Goal: Task Accomplishment & Management: Manage account settings

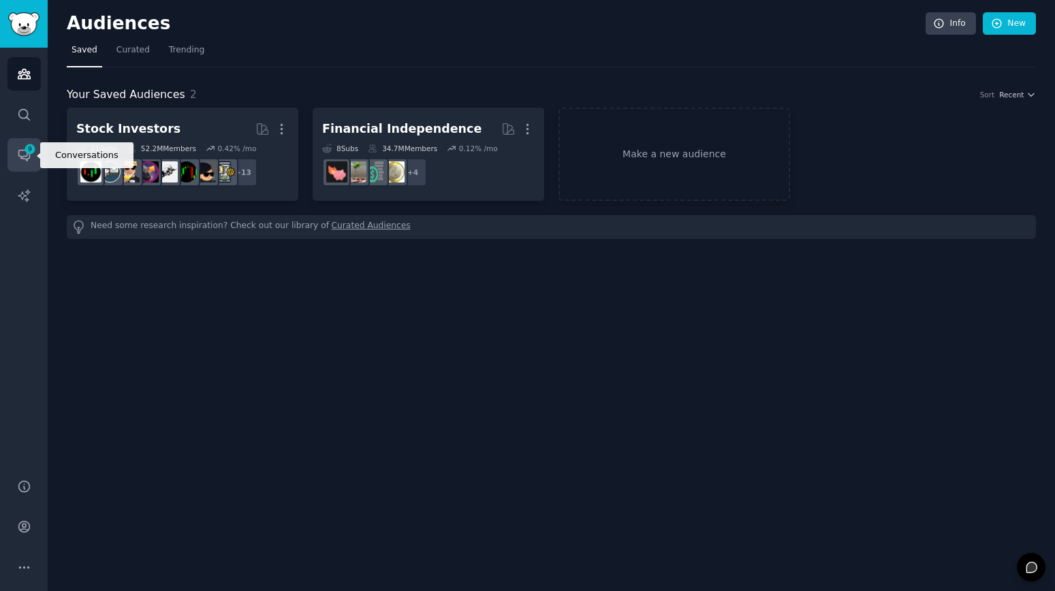
click at [22, 144] on link "Conversations 9" at bounding box center [23, 154] width 33 height 33
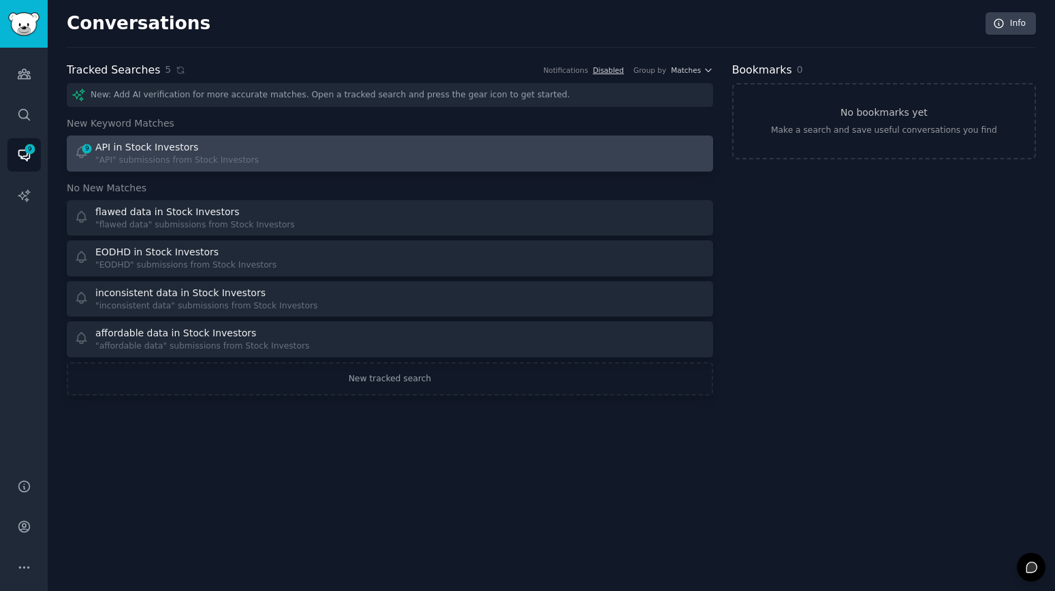
click at [364, 160] on div "9 API in Stock Investors "API" submissions from Stock Investors" at bounding box center [227, 153] width 306 height 27
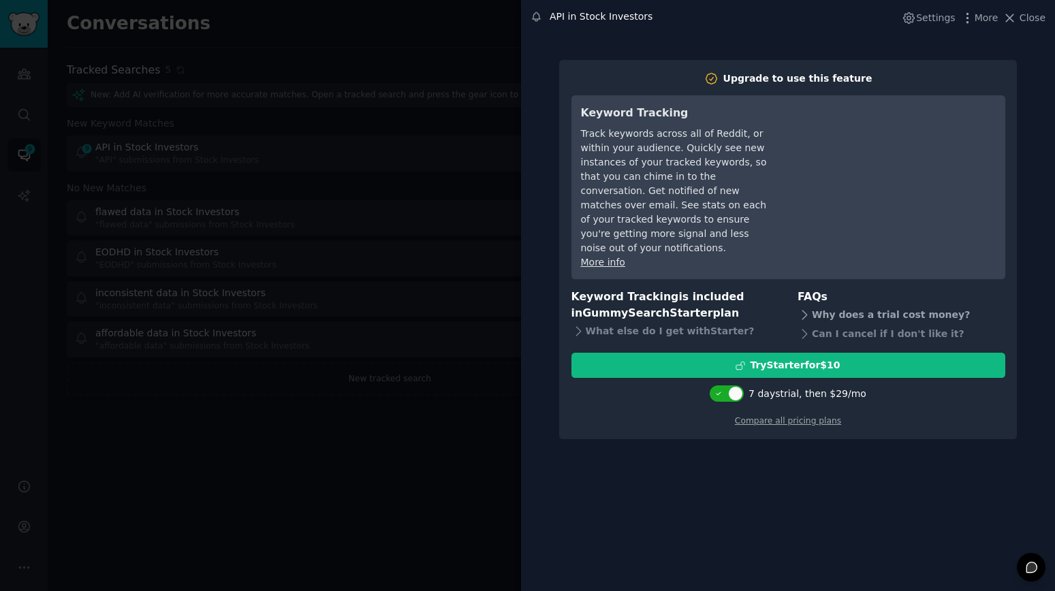
click at [888, 305] on div "Why does a trial cost money?" at bounding box center [901, 314] width 208 height 19
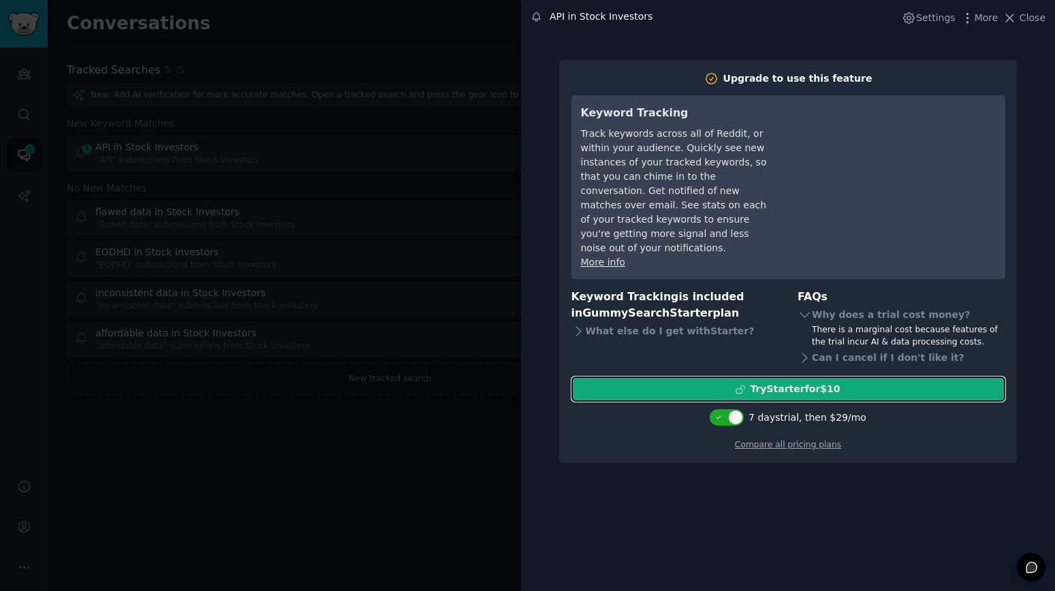
click at [838, 382] on div "Try Starter for $10" at bounding box center [788, 389] width 432 height 14
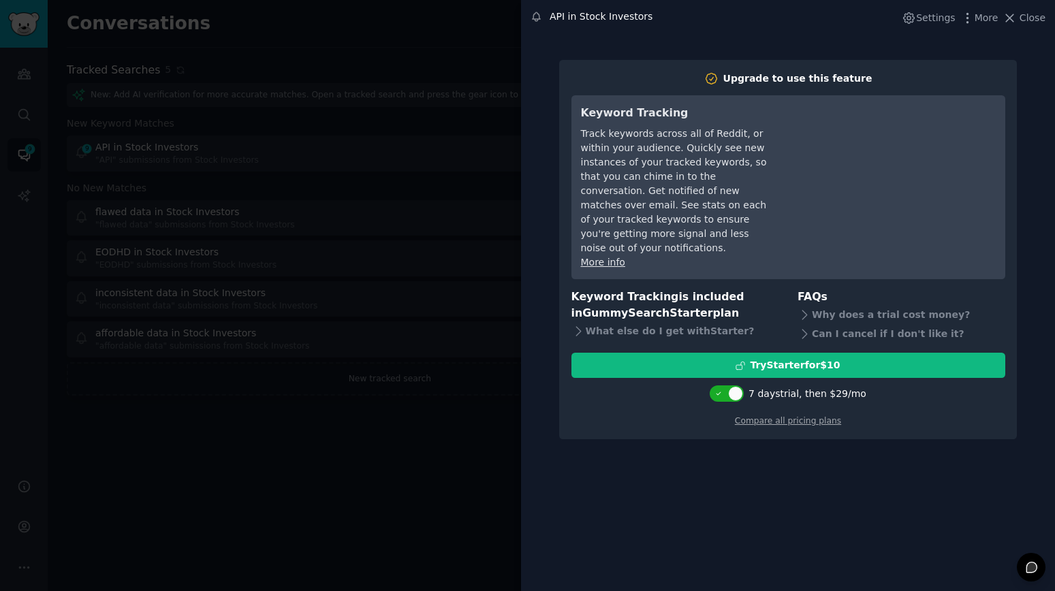
click at [277, 530] on div at bounding box center [527, 295] width 1055 height 591
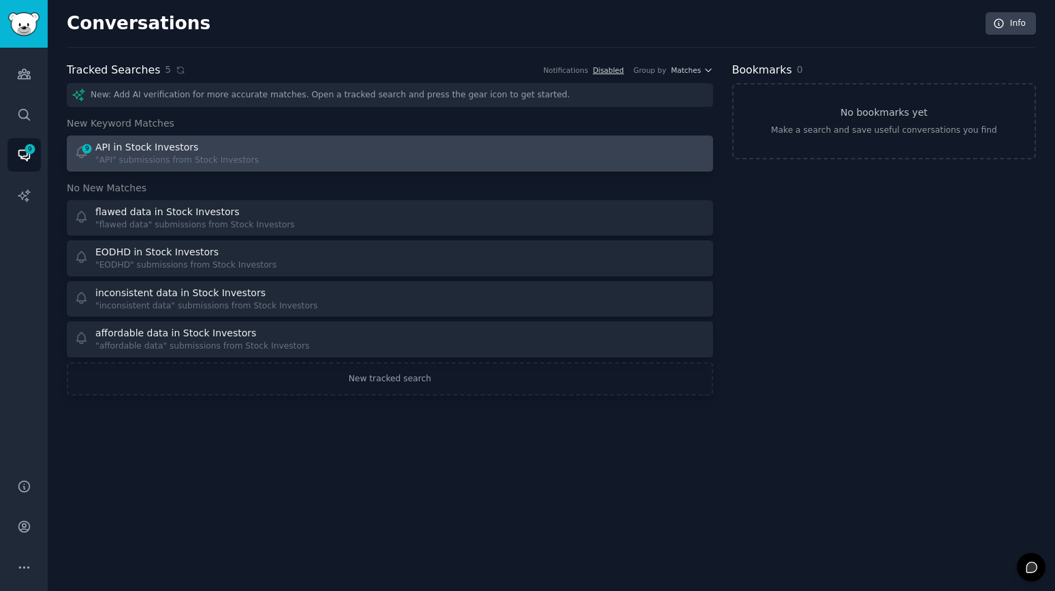
click at [264, 165] on div "9 API in Stock Investors "API" submissions from Stock Investors" at bounding box center [227, 153] width 306 height 27
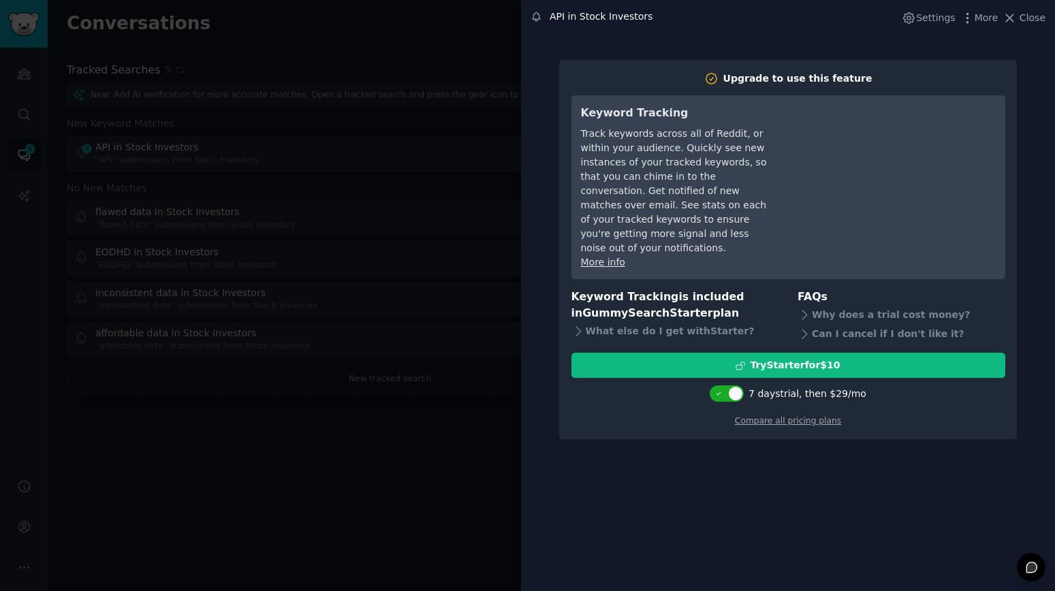
click at [222, 438] on div at bounding box center [527, 295] width 1055 height 591
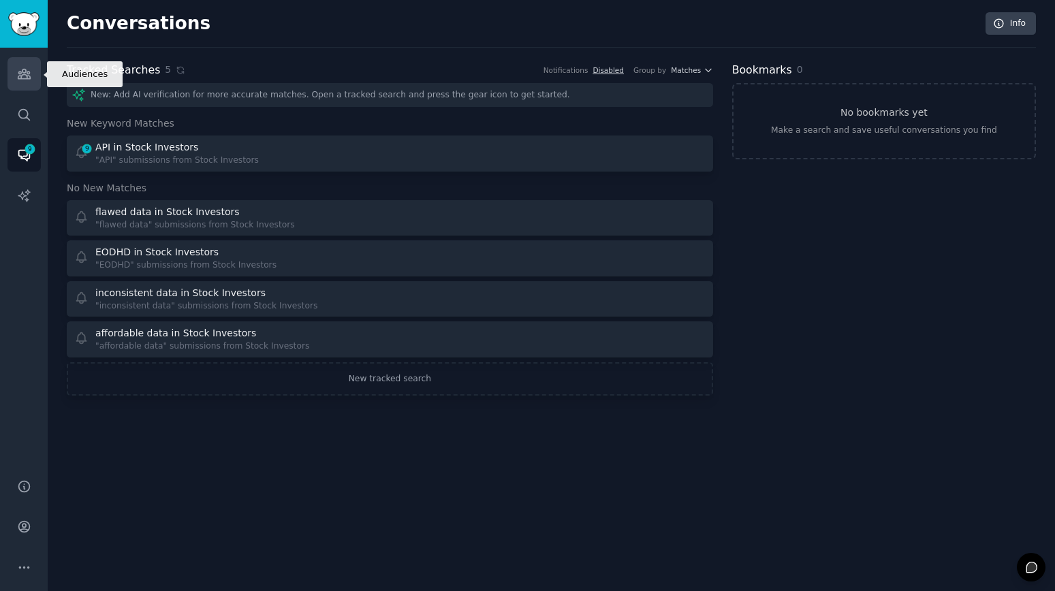
click at [19, 70] on icon "Sidebar" at bounding box center [24, 74] width 14 height 14
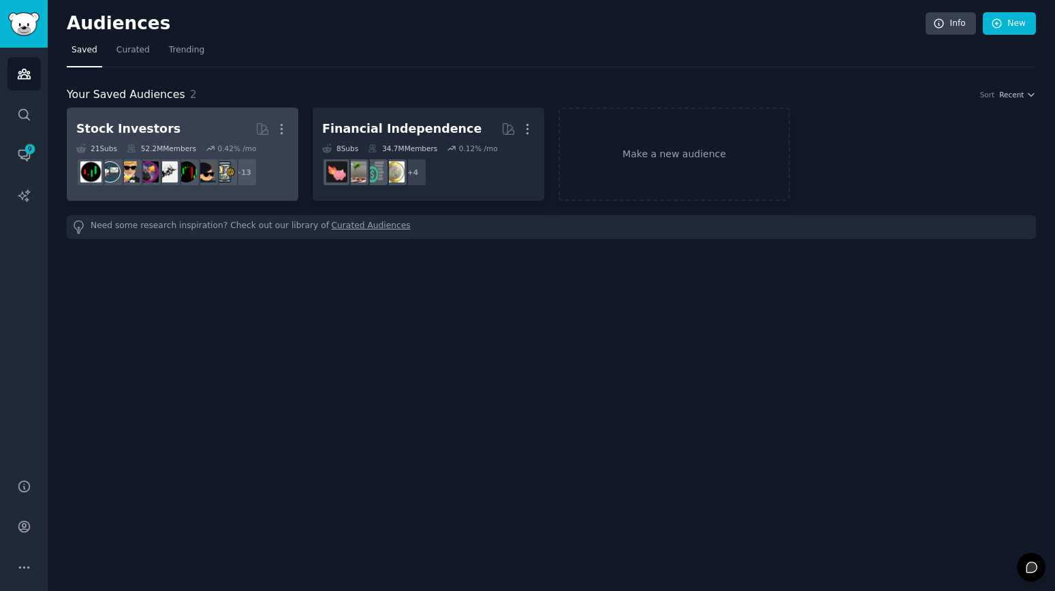
click at [210, 123] on h2 "Stock Investors More" at bounding box center [182, 129] width 212 height 24
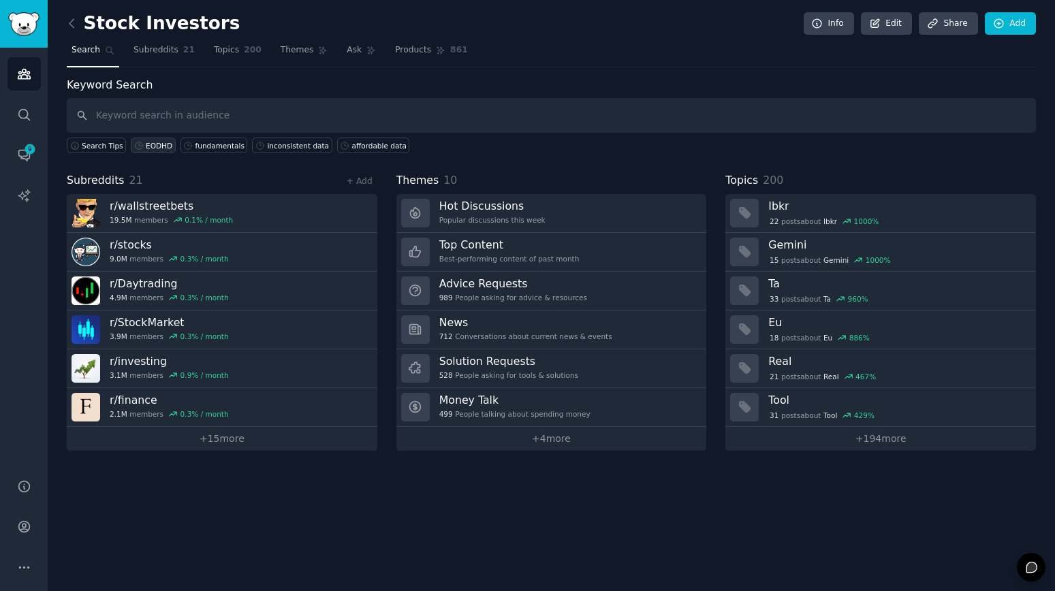
click at [150, 148] on div "EODHD" at bounding box center [159, 146] width 27 height 10
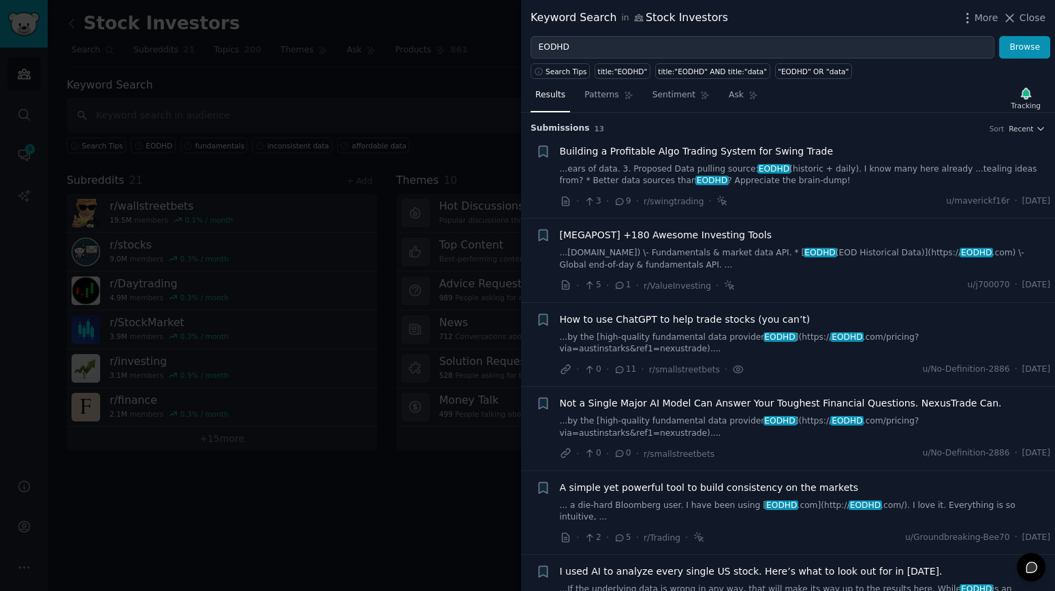
click at [722, 397] on span "Not a Single Major AI Model Can Answer Your Toughest Financial Questions. Nexus…" at bounding box center [781, 403] width 442 height 14
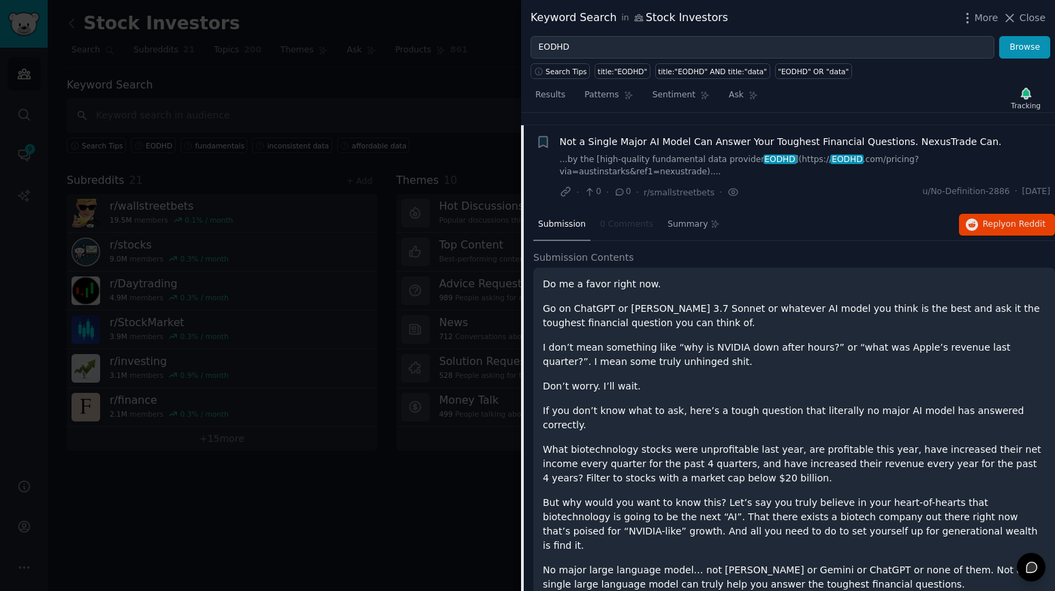
scroll to position [261, 0]
click at [1024, 214] on button "Reply on Reddit" at bounding box center [1007, 225] width 96 height 22
click at [374, 101] on div at bounding box center [527, 295] width 1055 height 591
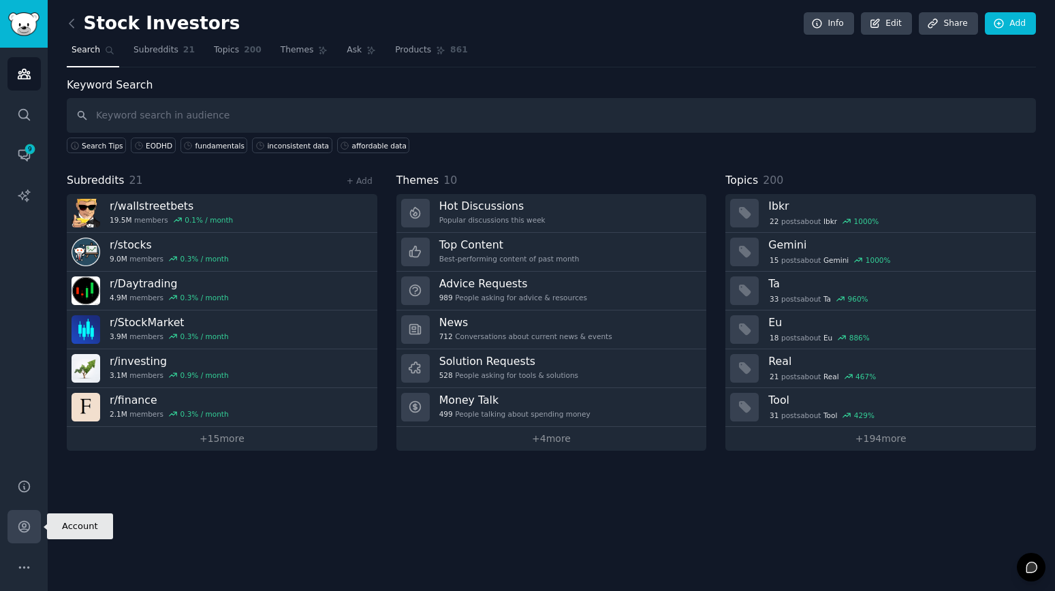
click at [21, 528] on icon "Sidebar" at bounding box center [24, 526] width 14 height 14
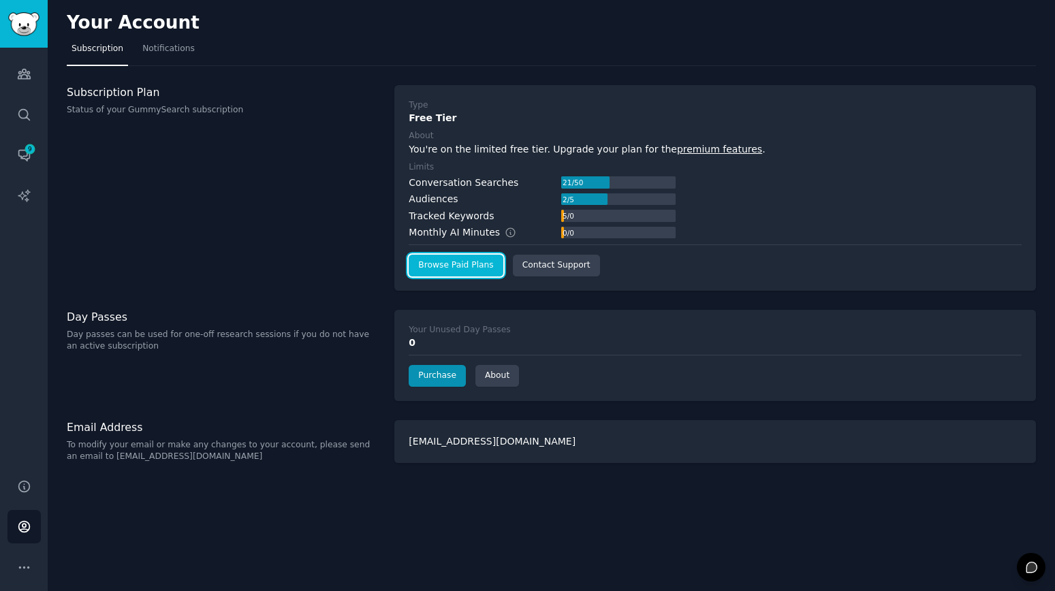
click at [451, 264] on link "Browse Paid Plans" at bounding box center [455, 266] width 94 height 22
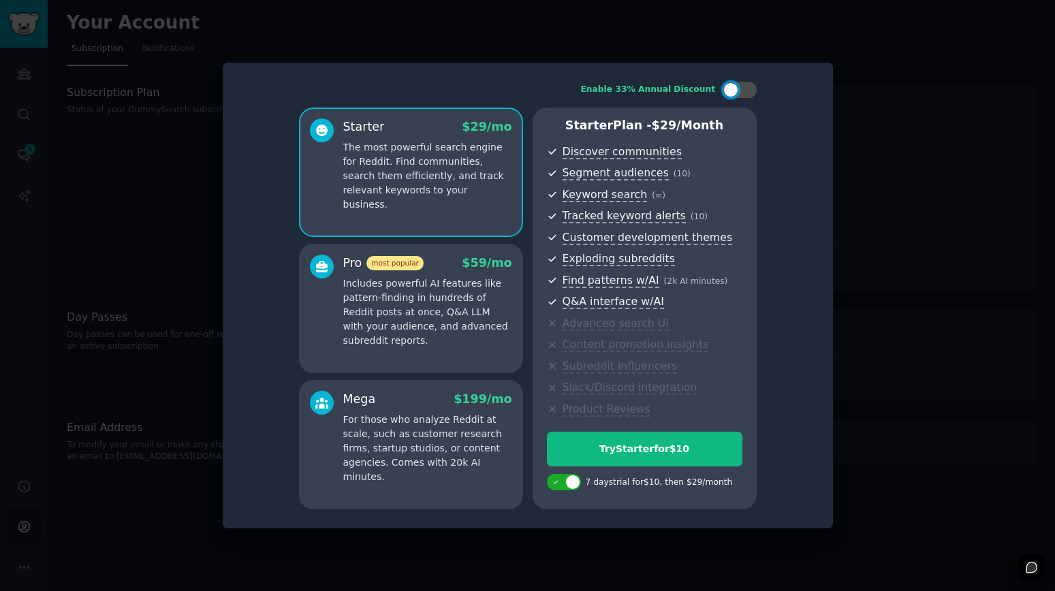
click at [405, 329] on p "Includes powerful AI features like pattern-finding in hundreds of Reddit posts …" at bounding box center [427, 311] width 169 height 71
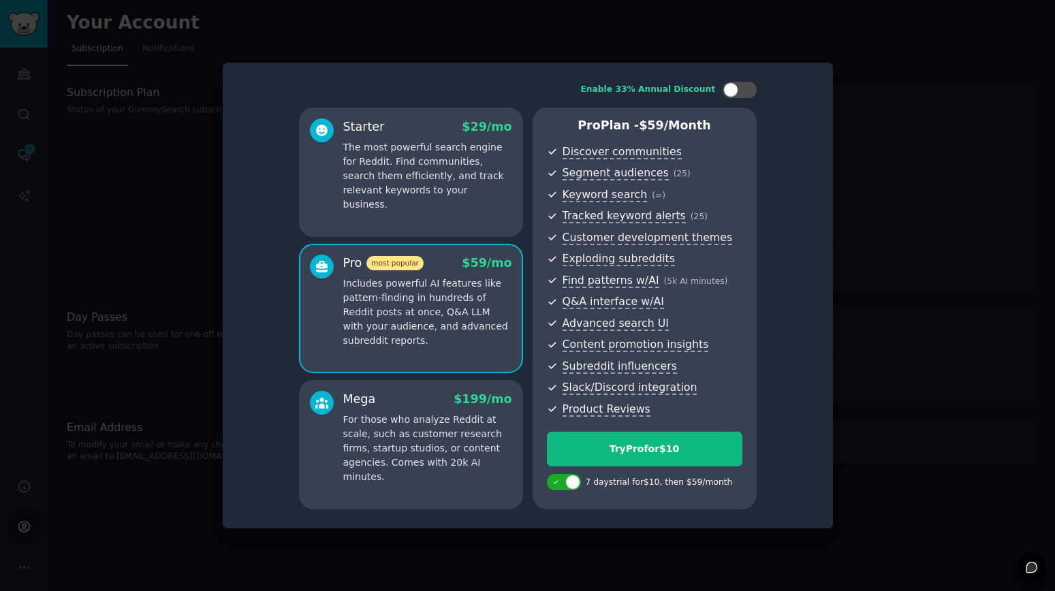
click at [358, 216] on div "Starter $ 29 /mo The most powerful search engine for Reddit. Find communities, …" at bounding box center [411, 172] width 224 height 129
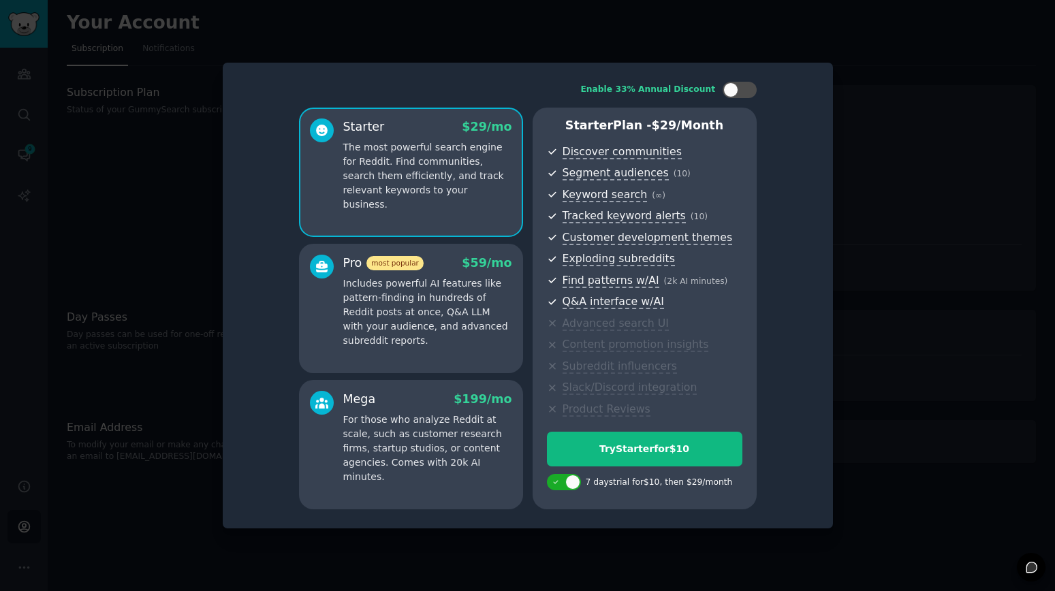
click at [352, 317] on p "Includes powerful AI features like pattern-finding in hundreds of Reddit posts …" at bounding box center [427, 311] width 169 height 71
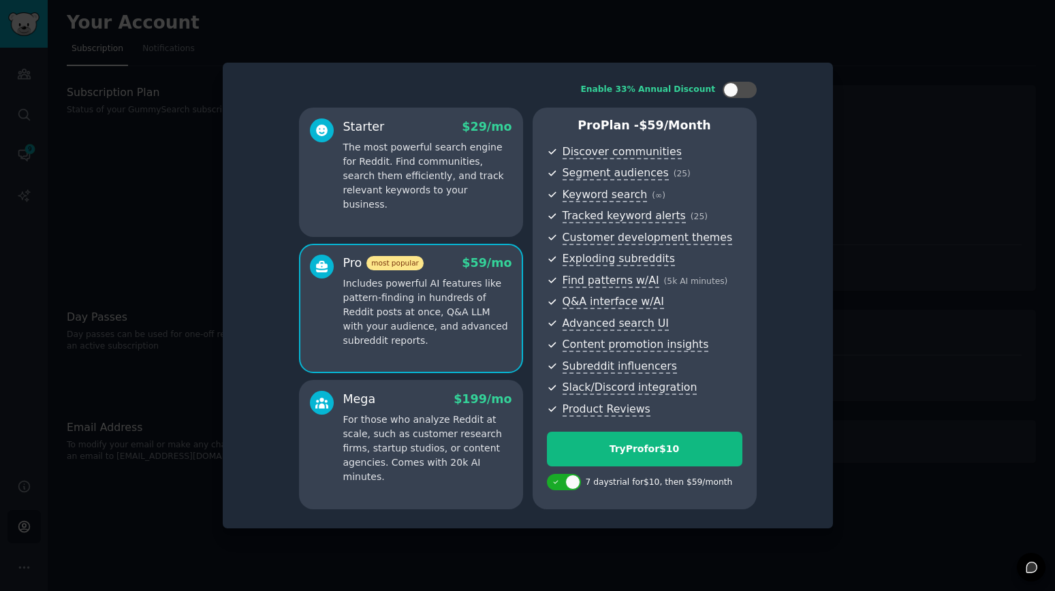
click at [937, 146] on div at bounding box center [527, 295] width 1055 height 591
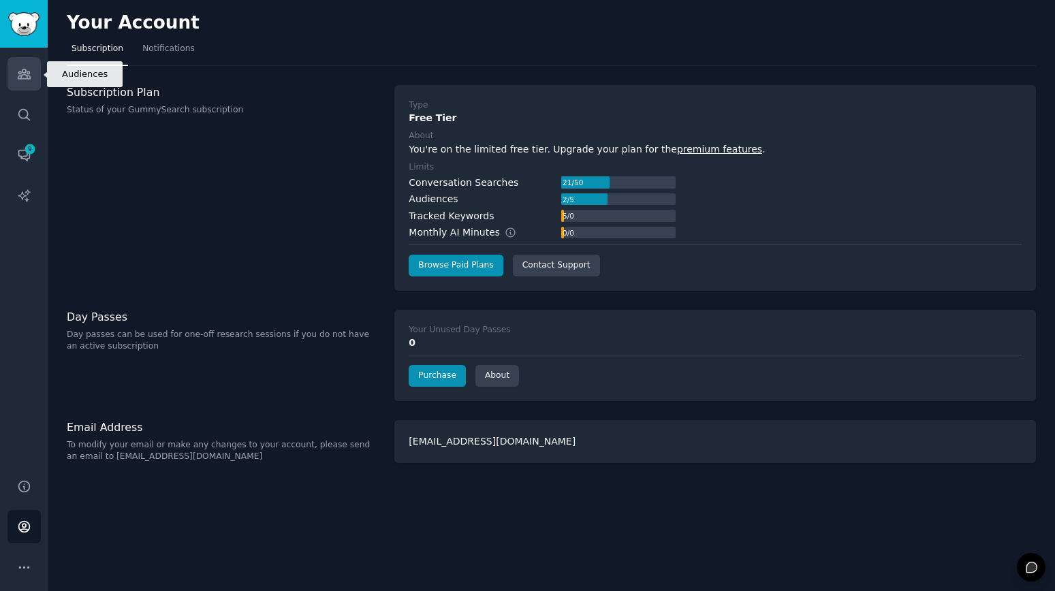
click at [16, 61] on link "Audiences" at bounding box center [23, 73] width 33 height 33
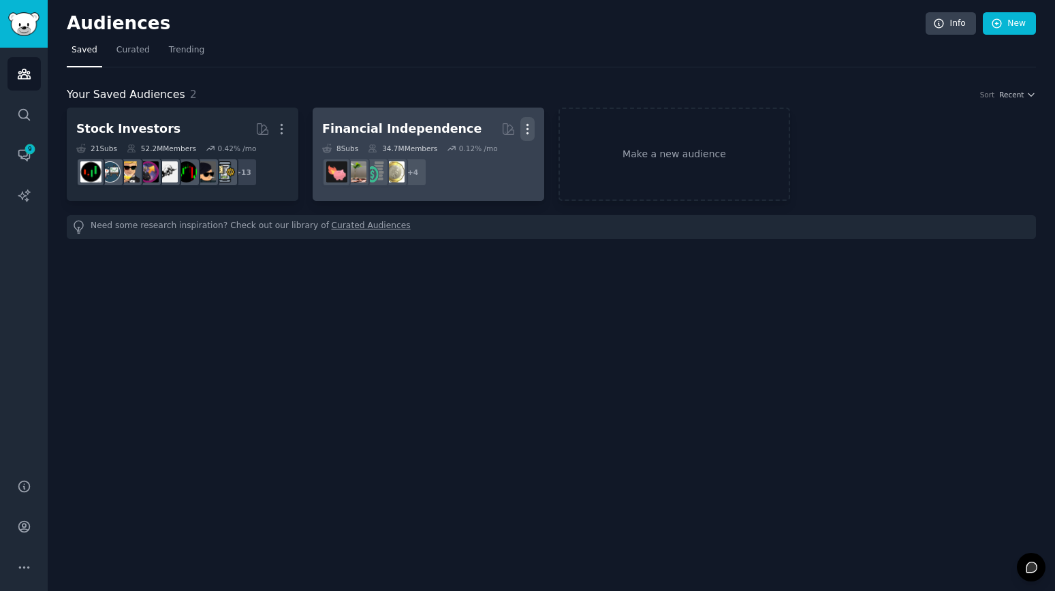
click at [528, 127] on icon "button" at bounding box center [527, 129] width 14 height 14
click at [496, 133] on p "View" at bounding box center [486, 134] width 22 height 14
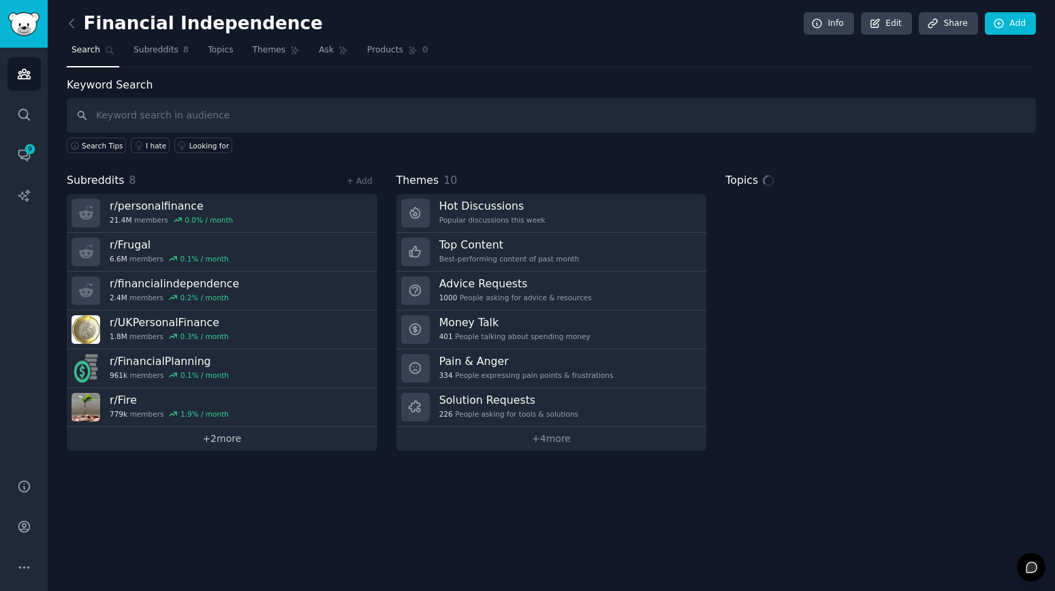
click at [236, 433] on link "+ 2 more" at bounding box center [222, 439] width 310 height 24
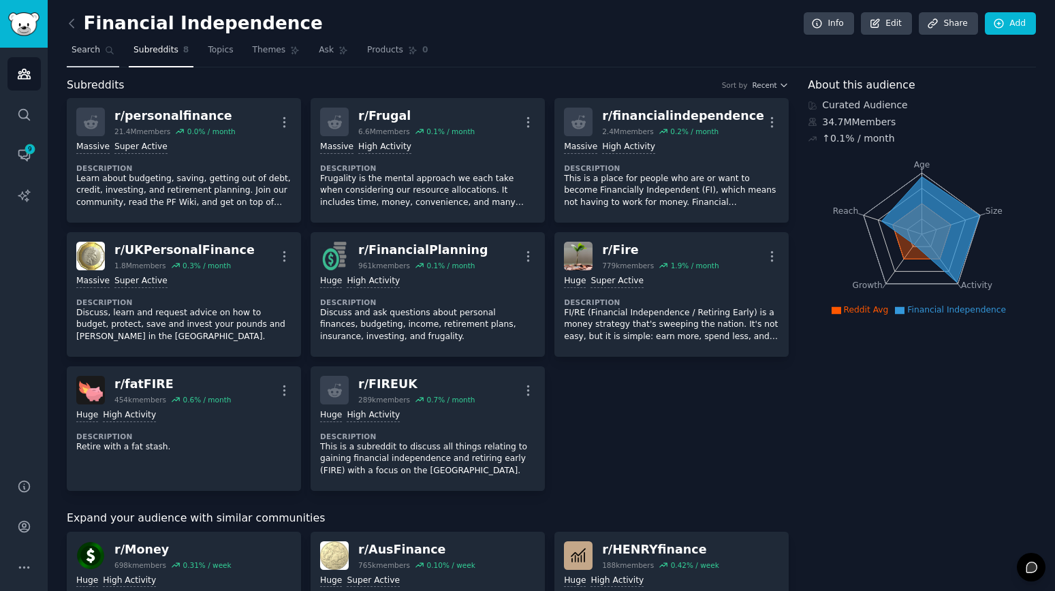
click at [91, 52] on span "Search" at bounding box center [85, 50] width 29 height 12
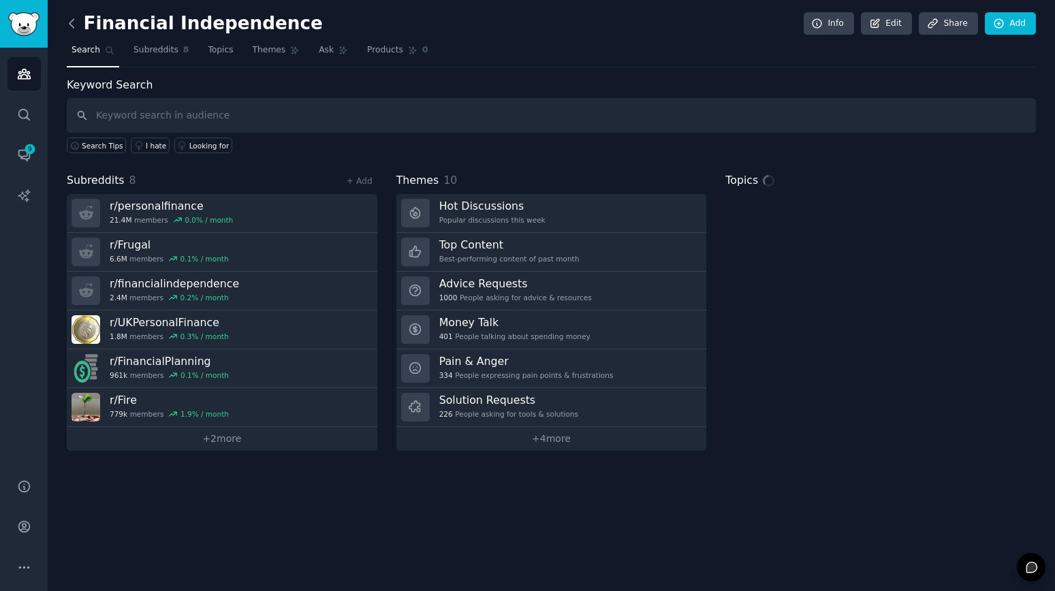
click at [67, 30] on icon at bounding box center [72, 23] width 14 height 14
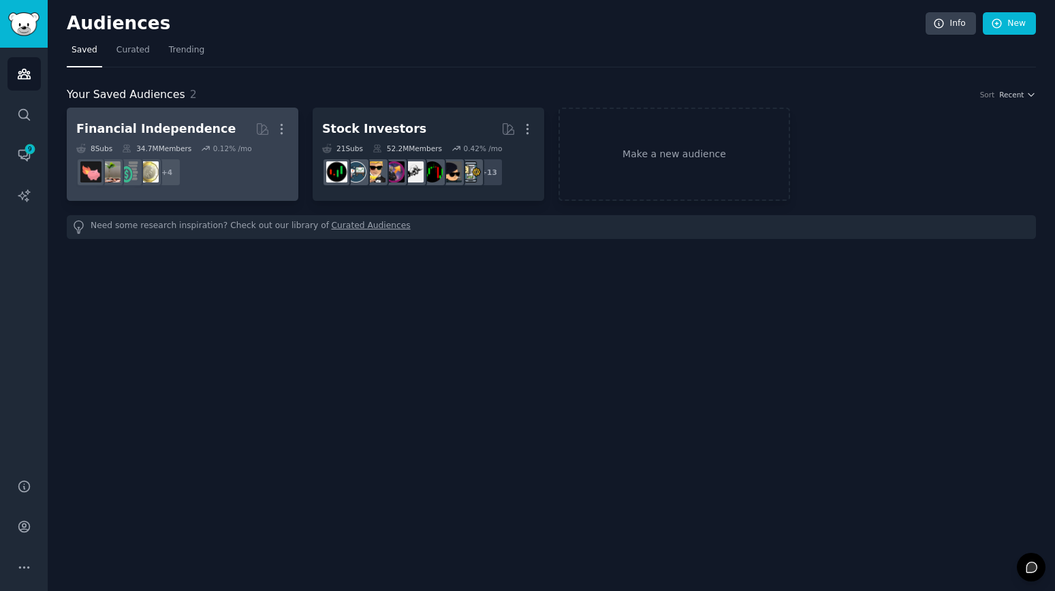
click at [127, 135] on div "Financial Independence" at bounding box center [155, 129] width 159 height 17
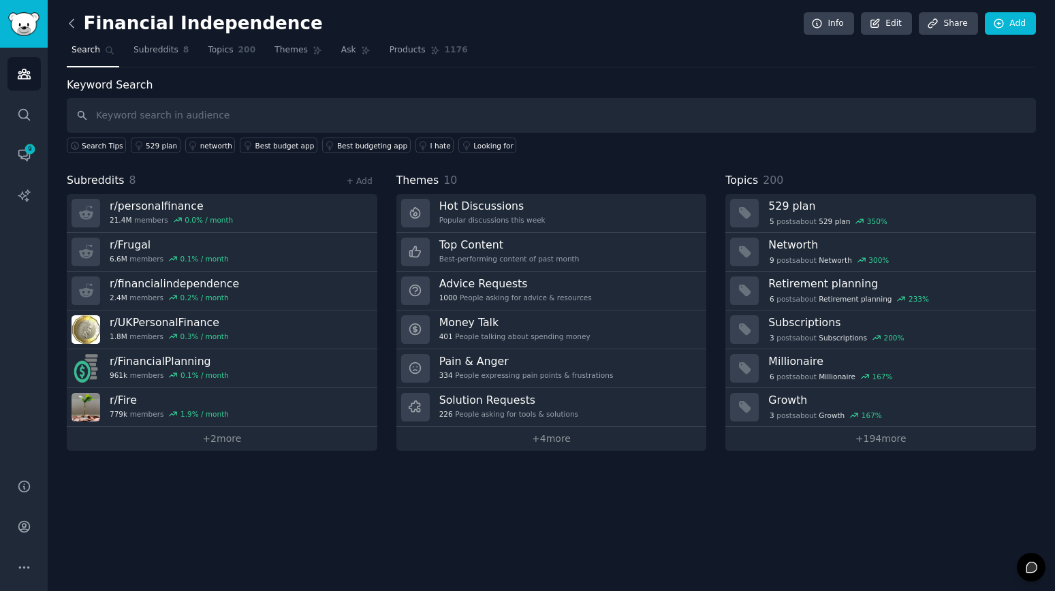
click at [74, 28] on icon at bounding box center [72, 23] width 14 height 14
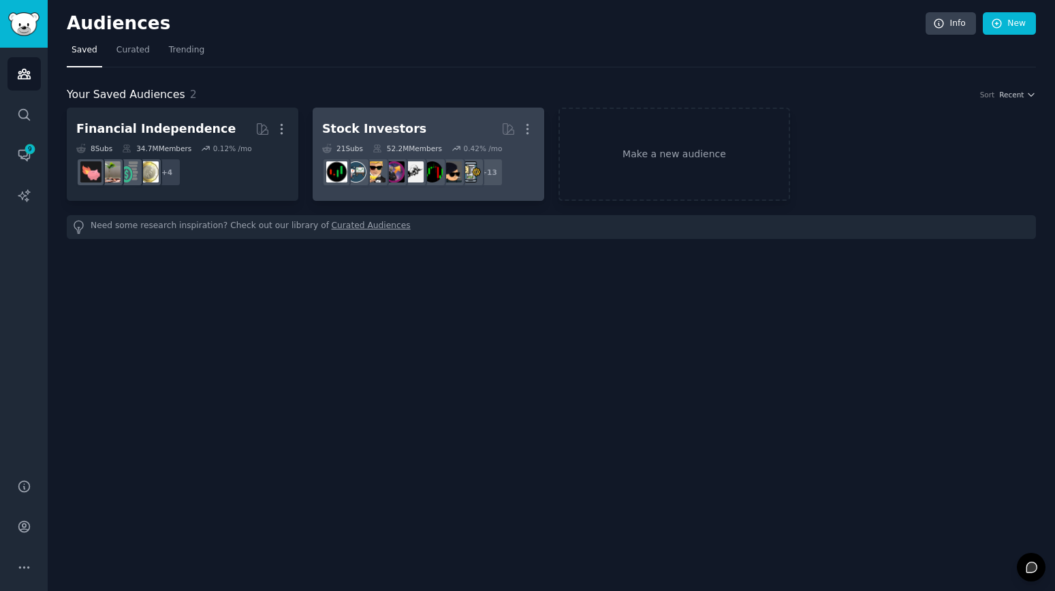
click at [455, 133] on h2 "Stock Investors More" at bounding box center [428, 129] width 212 height 24
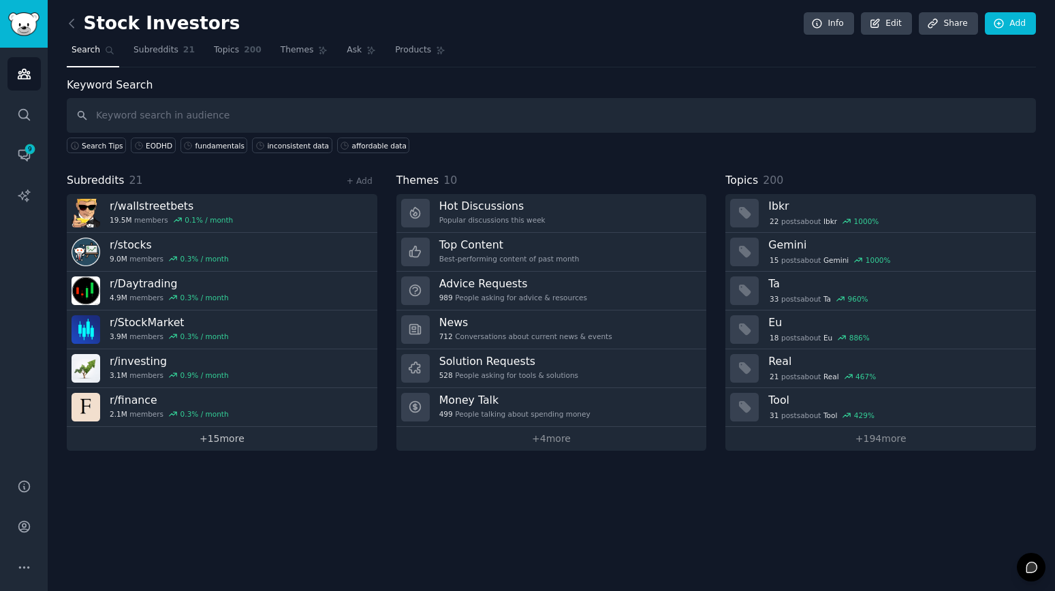
click at [270, 438] on link "+ 15 more" at bounding box center [222, 439] width 310 height 24
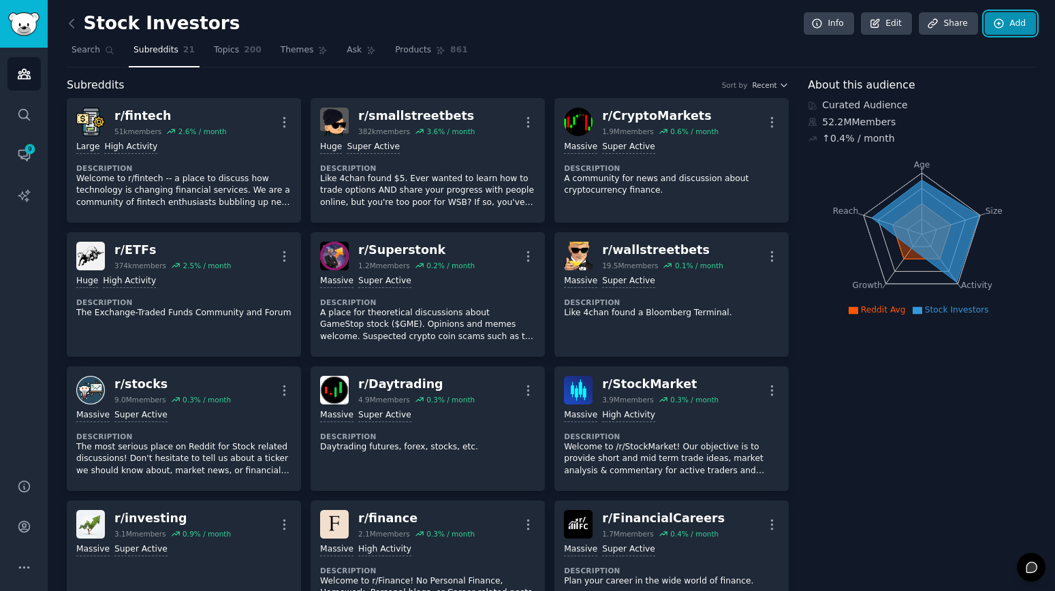
click at [1001, 33] on link "Add" at bounding box center [1009, 23] width 51 height 23
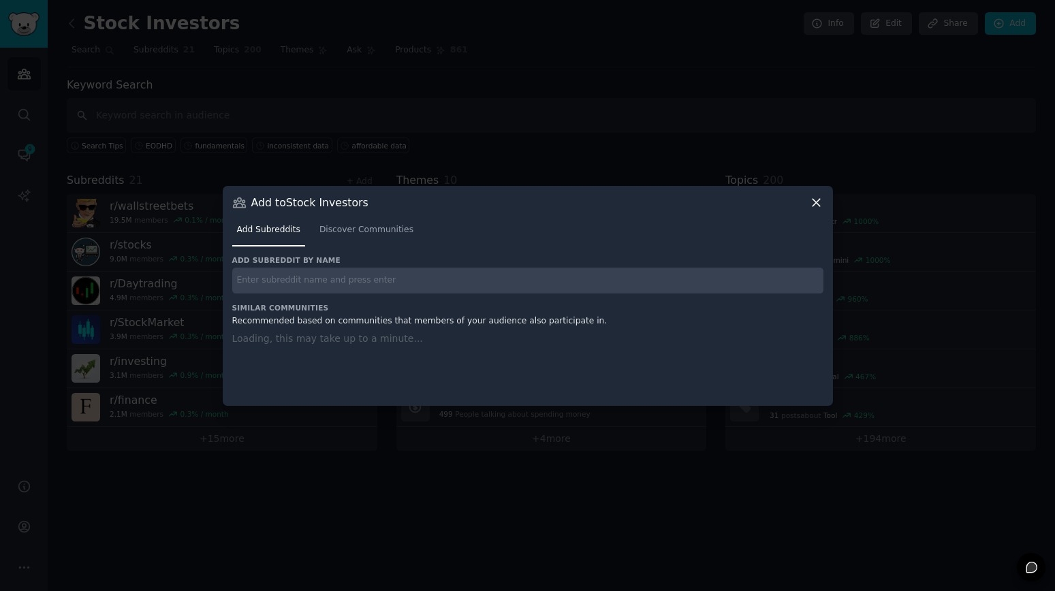
click at [462, 269] on input "text" at bounding box center [527, 281] width 591 height 27
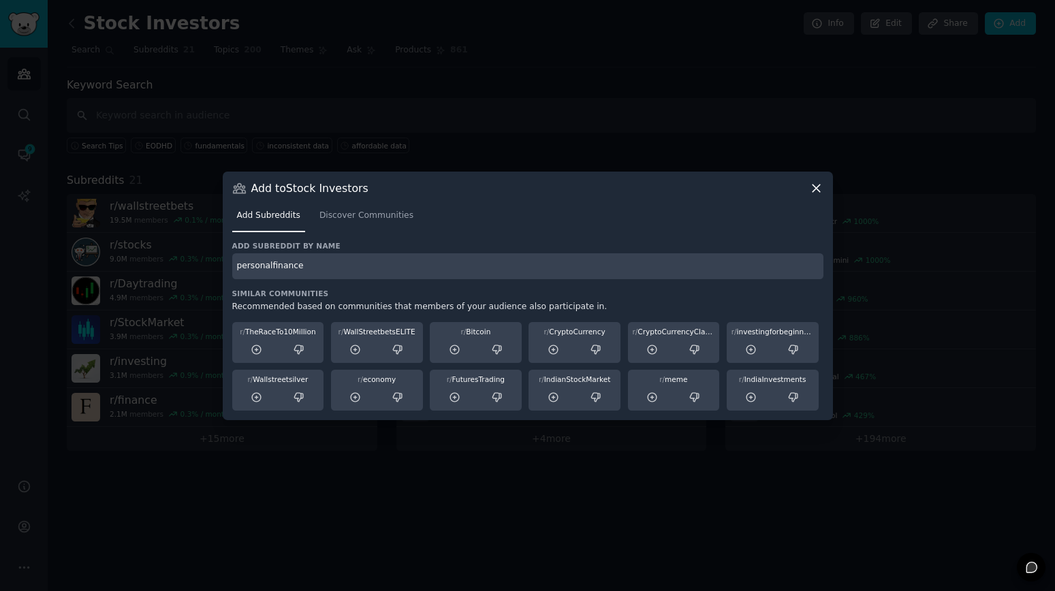
type input "personalfinance"
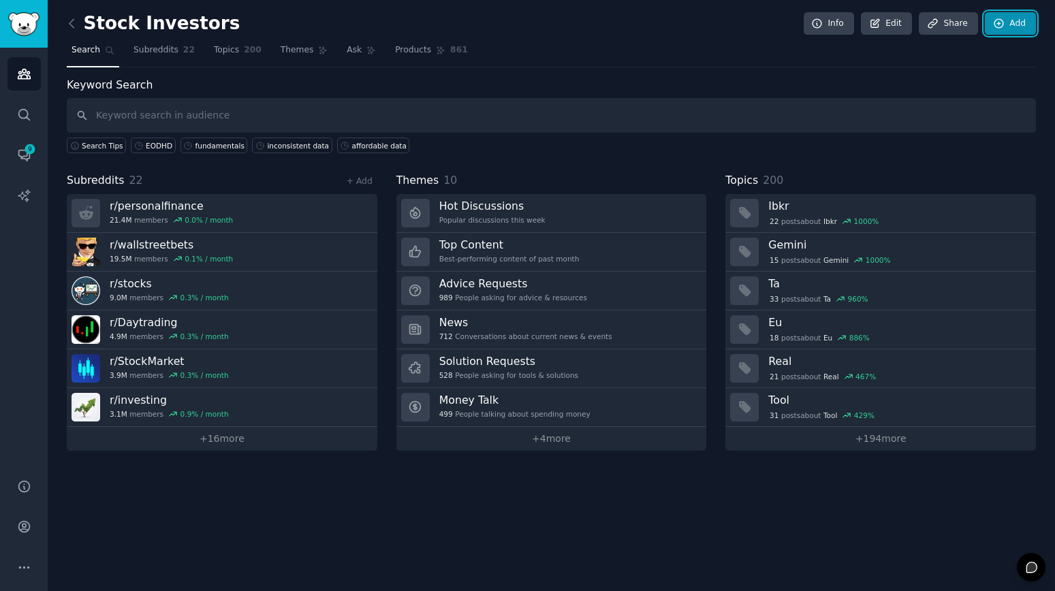
click at [1009, 32] on link "Add" at bounding box center [1009, 23] width 51 height 23
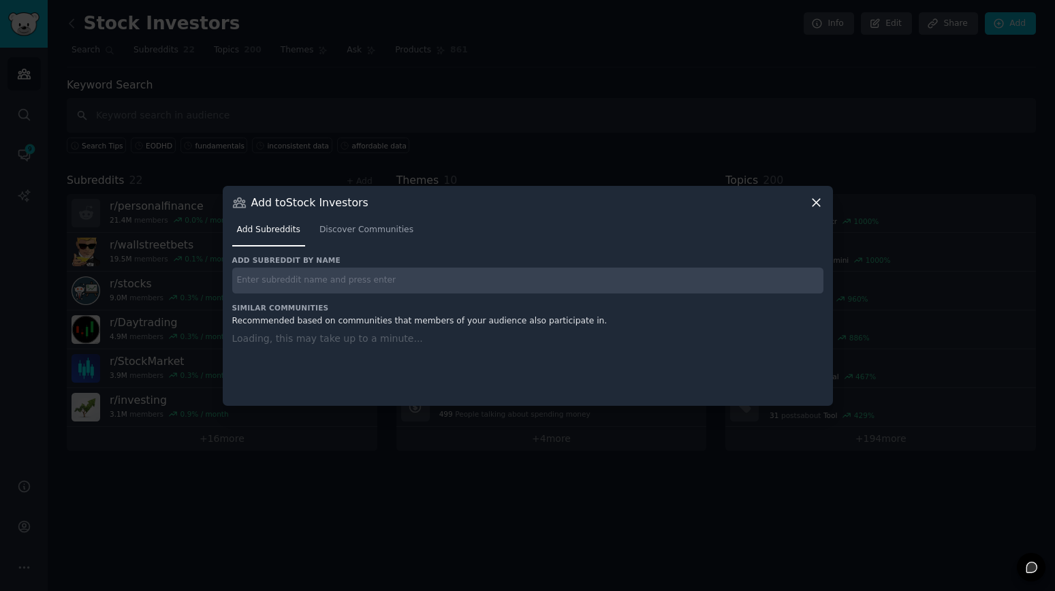
click at [423, 270] on input "text" at bounding box center [527, 281] width 591 height 27
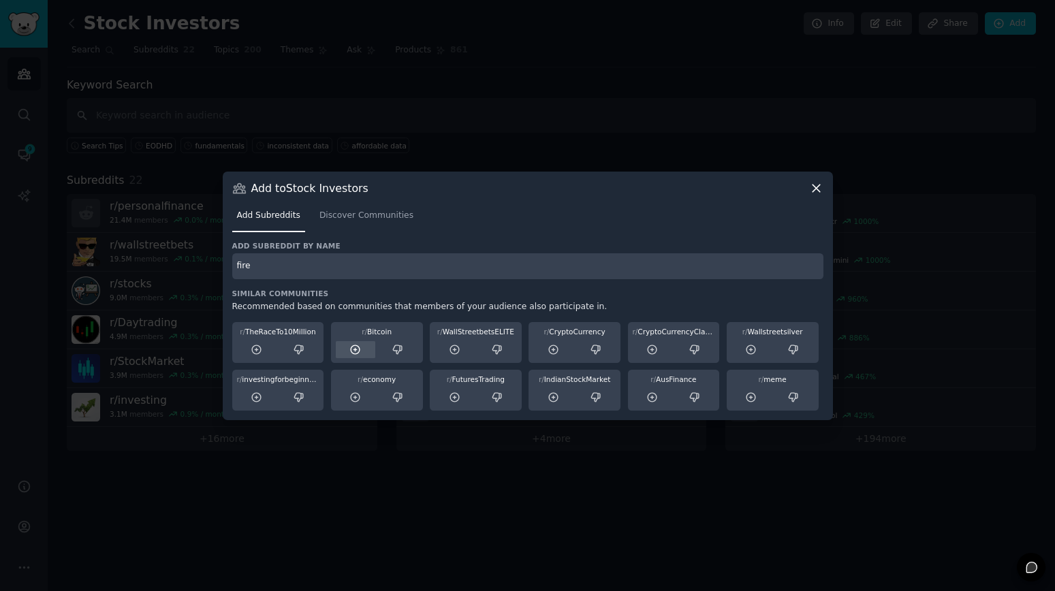
type input "fire"
click at [357, 351] on icon at bounding box center [355, 350] width 12 height 12
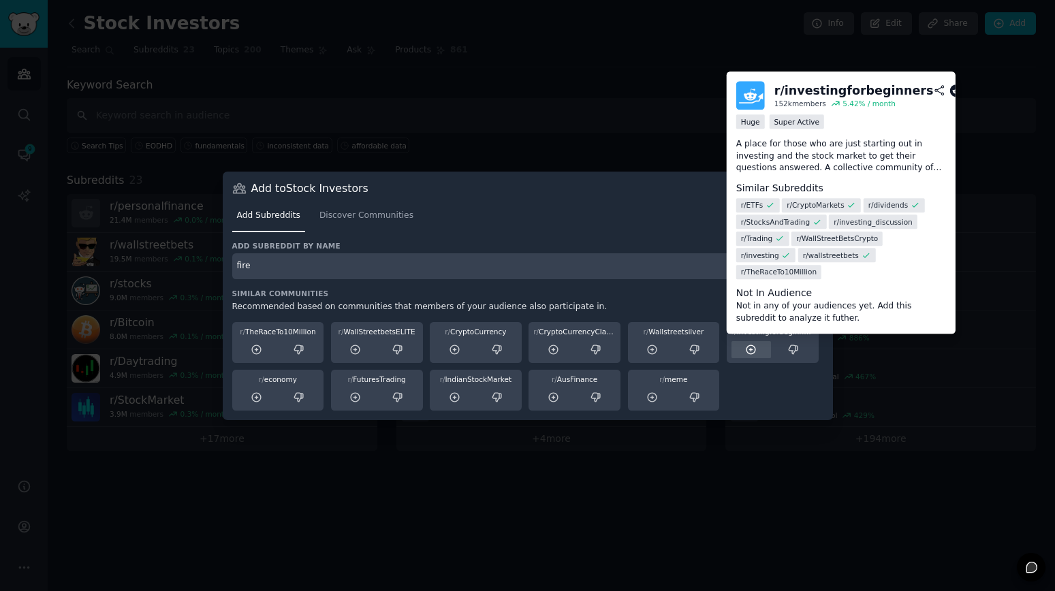
click at [752, 353] on icon at bounding box center [751, 350] width 12 height 12
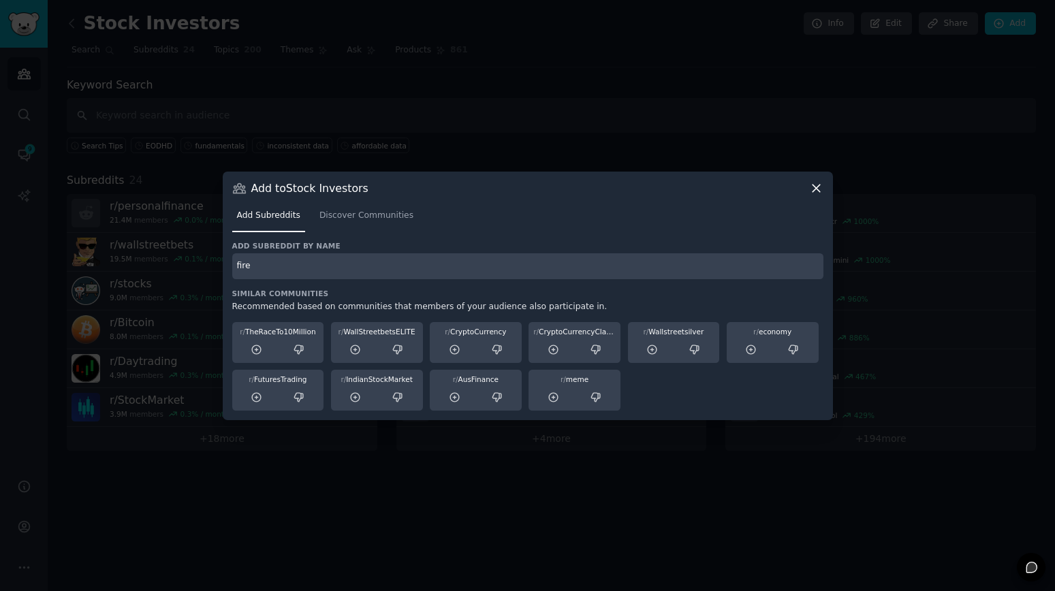
click at [294, 263] on input "fire" at bounding box center [527, 266] width 591 height 27
click at [458, 267] on input "fire" at bounding box center [527, 266] width 591 height 27
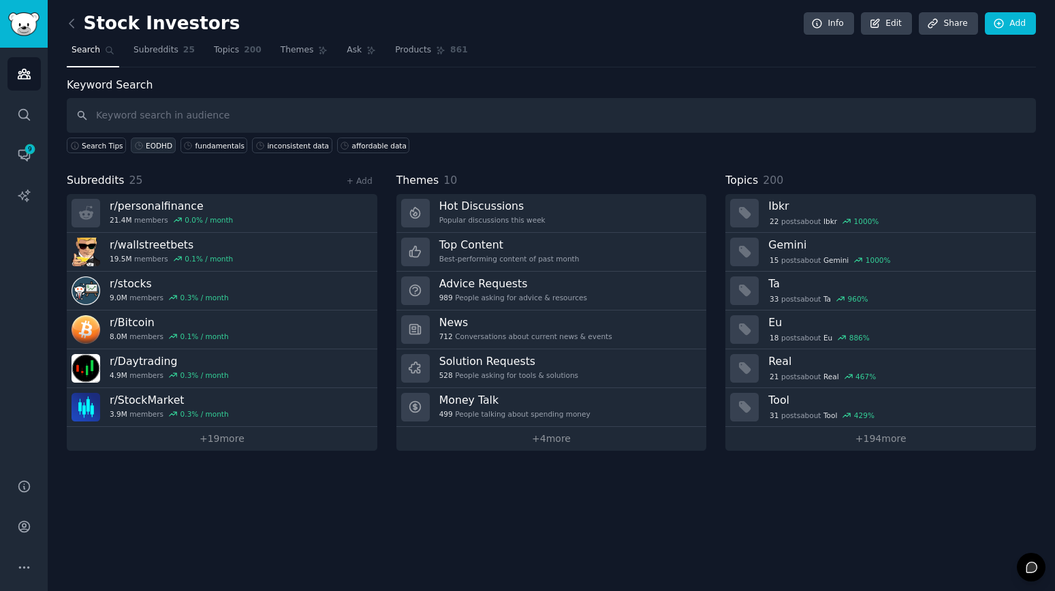
click at [146, 148] on div "EODHD" at bounding box center [159, 146] width 27 height 10
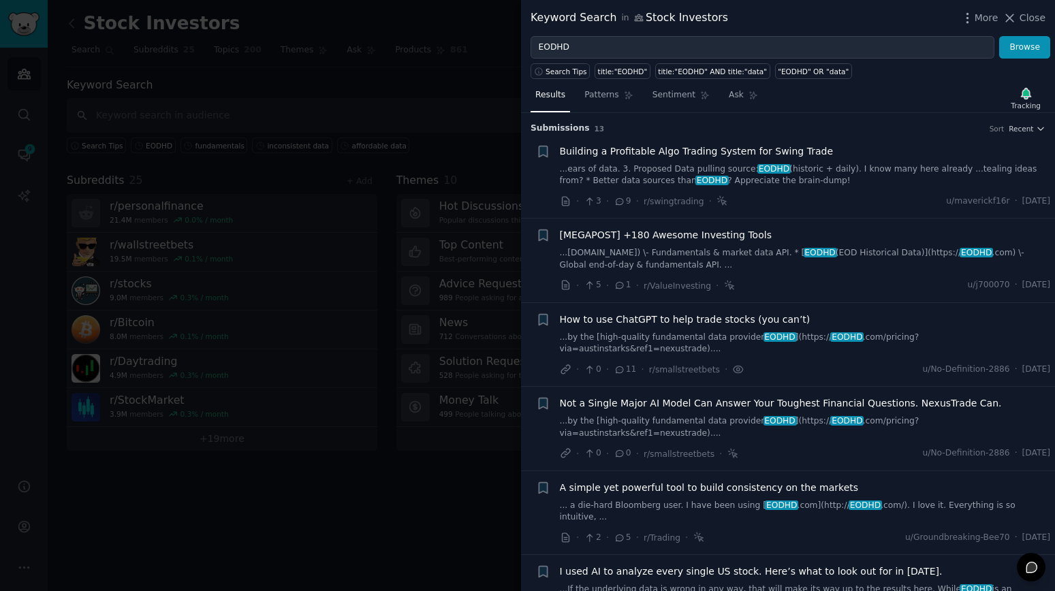
click at [323, 505] on div at bounding box center [527, 295] width 1055 height 591
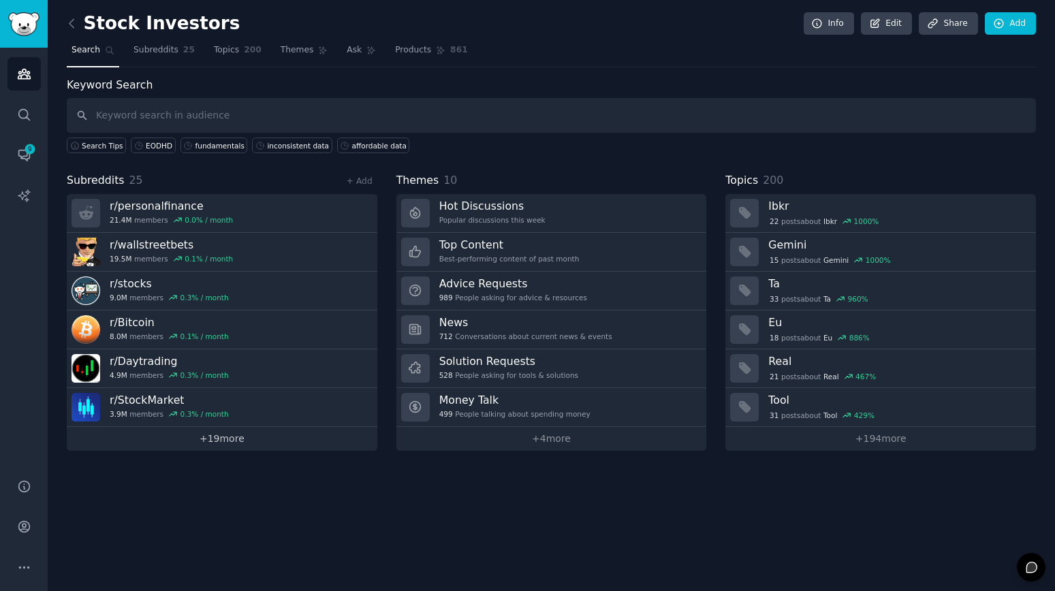
click at [263, 441] on link "+ 19 more" at bounding box center [222, 439] width 310 height 24
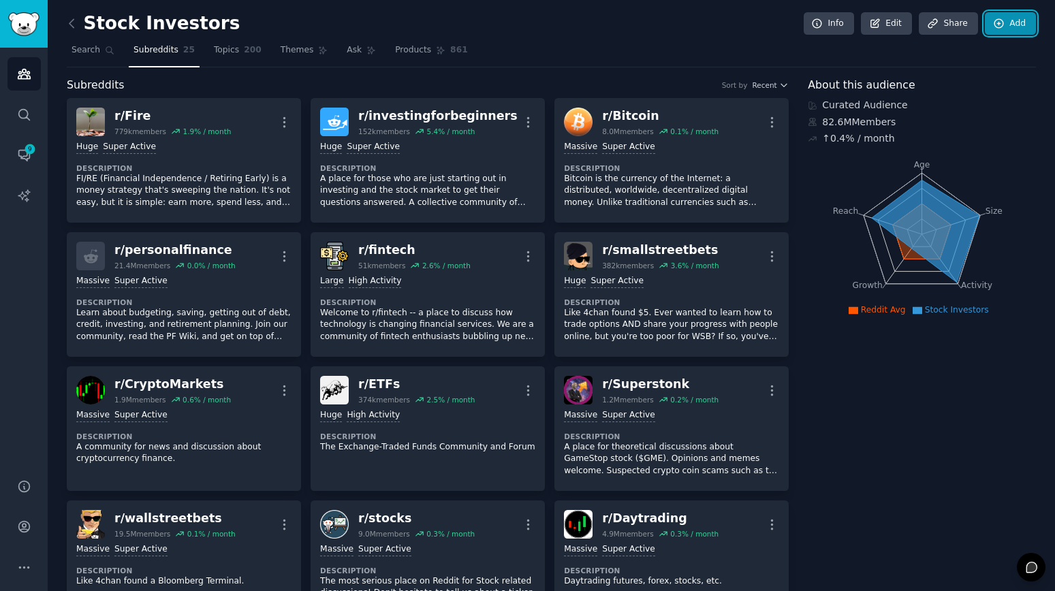
click at [1010, 31] on link "Add" at bounding box center [1009, 23] width 51 height 23
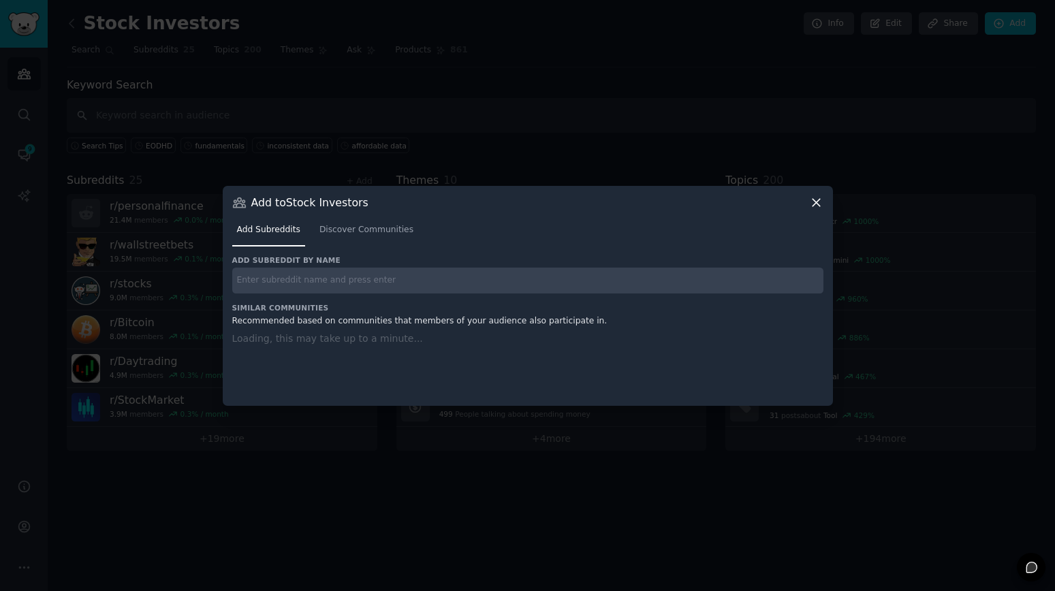
click at [422, 288] on input "text" at bounding box center [527, 281] width 591 height 27
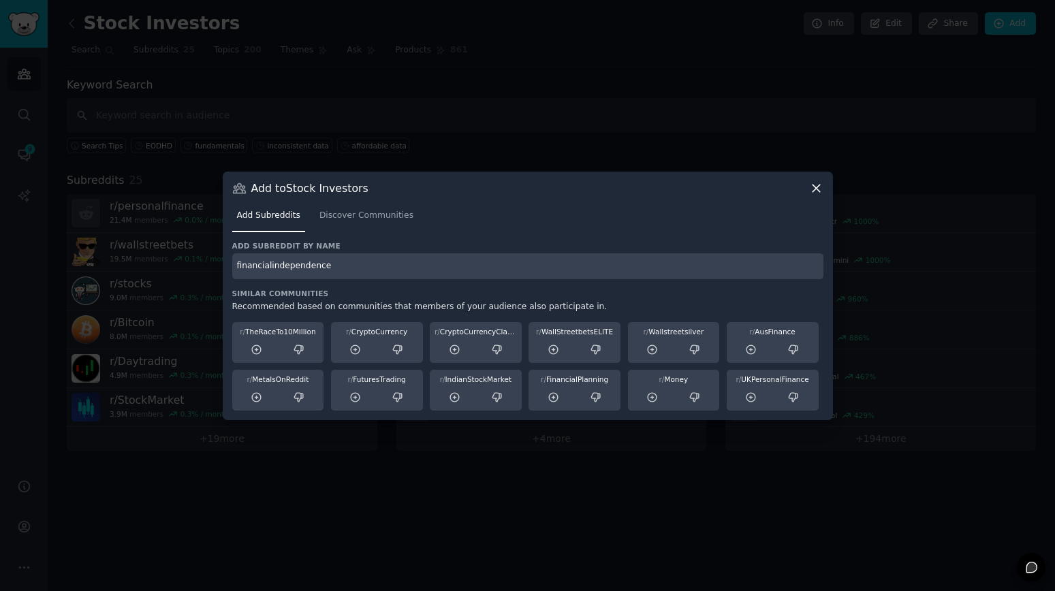
type input "financialindependence"
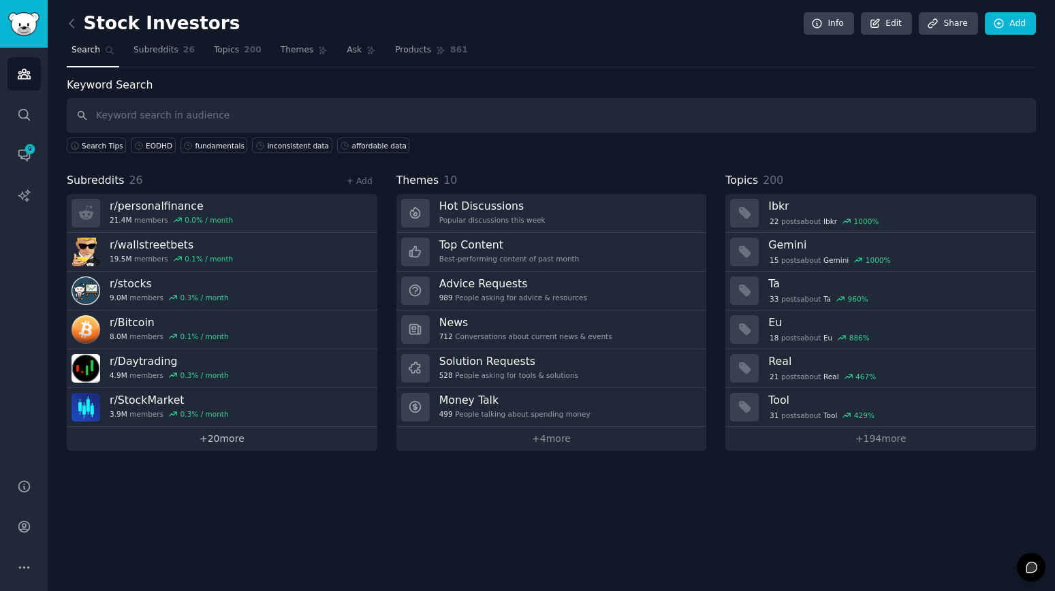
click at [334, 439] on link "+ 20 more" at bounding box center [222, 439] width 310 height 24
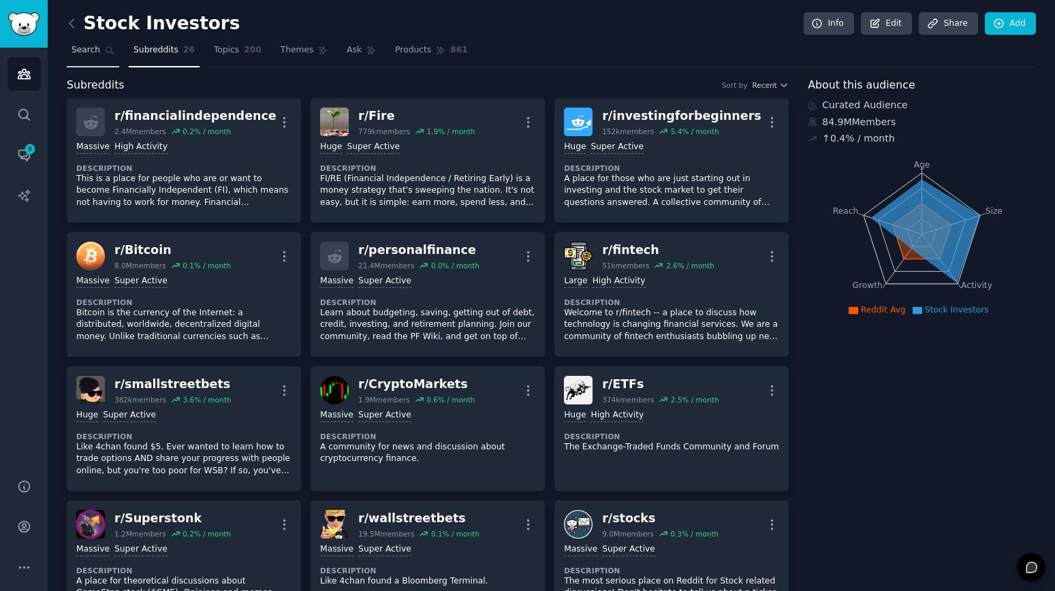
click at [83, 50] on span "Search" at bounding box center [85, 50] width 29 height 12
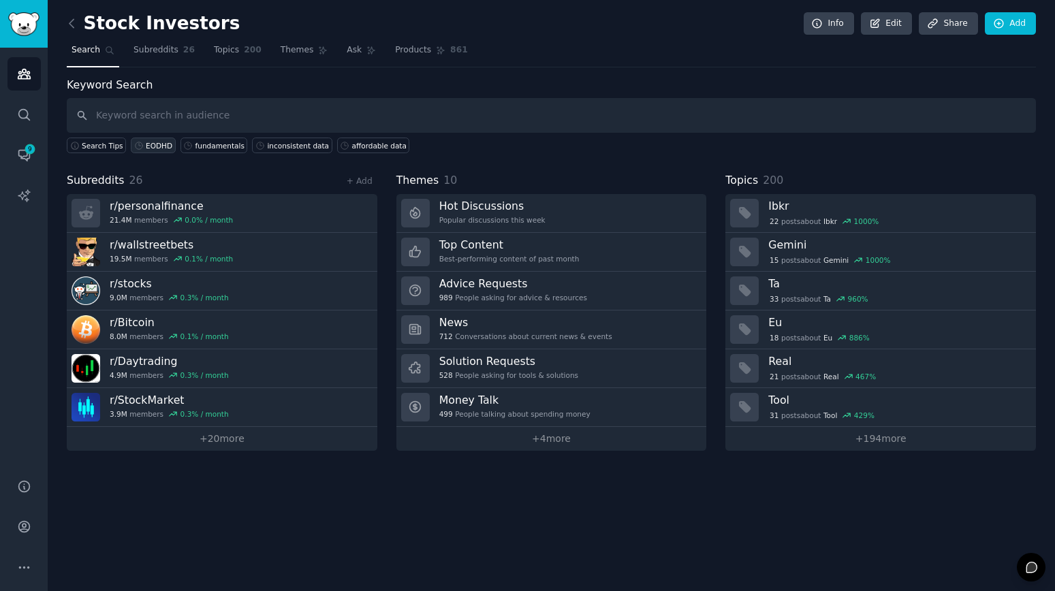
click at [150, 144] on div "EODHD" at bounding box center [159, 146] width 27 height 10
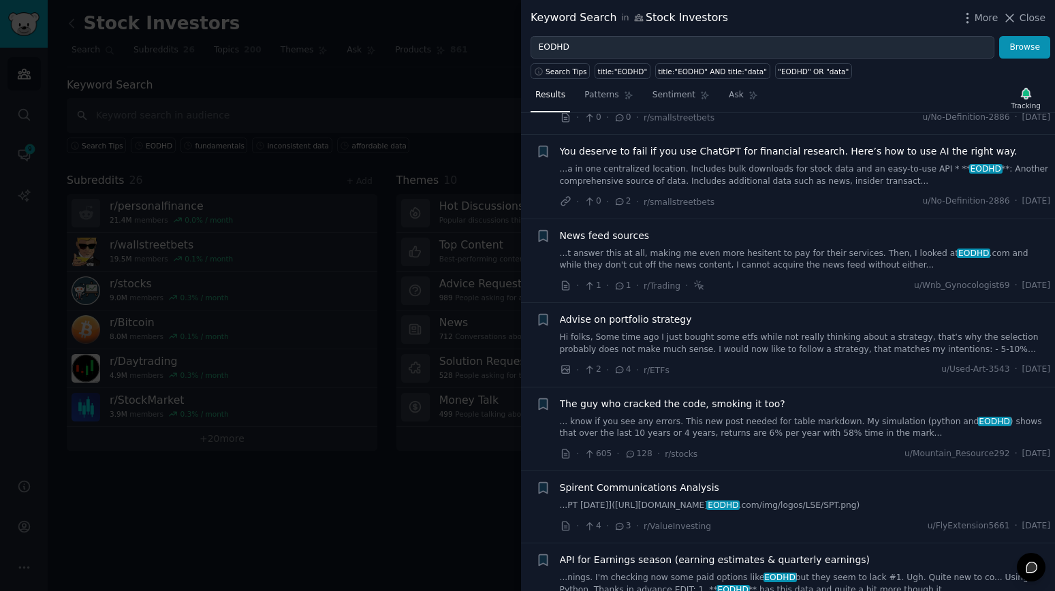
scroll to position [605, 0]
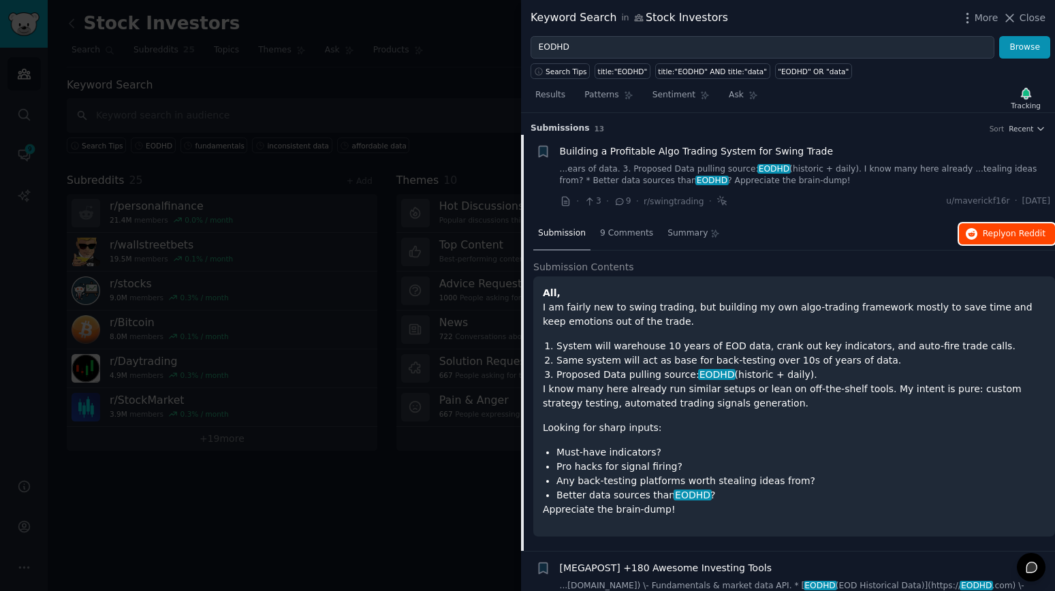
click at [1003, 234] on span "Reply on Reddit" at bounding box center [1013, 234] width 63 height 12
